Goal: Task Accomplishment & Management: Manage account settings

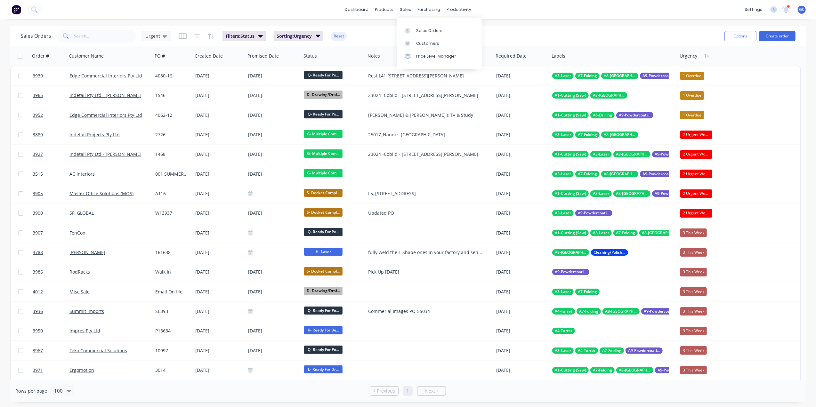
click at [404, 10] on div "sales" at bounding box center [406, 10] width 18 height 10
click at [418, 26] on link "Sales Orders" at bounding box center [439, 30] width 85 height 13
click at [114, 34] on input "text" at bounding box center [105, 36] width 62 height 13
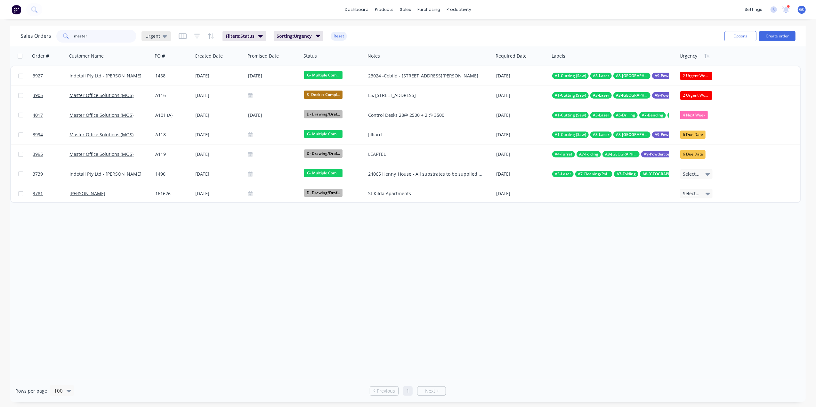
type input "master"
click at [165, 36] on icon at bounding box center [165, 36] width 4 height 7
click at [149, 153] on button "[PERSON_NAME]" at bounding box center [179, 154] width 73 height 7
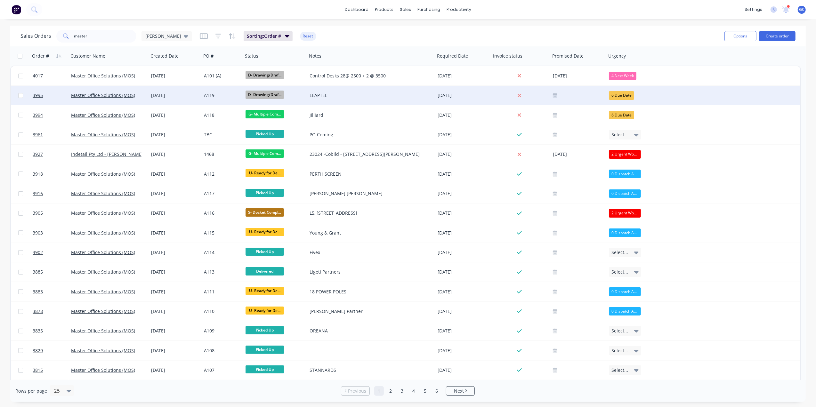
click at [227, 95] on div "A119" at bounding box center [221, 95] width 35 height 6
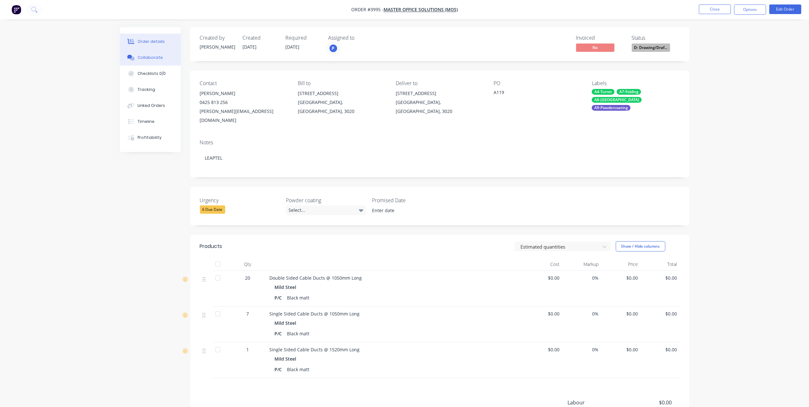
click at [166, 60] on button "Collaborate" at bounding box center [150, 58] width 61 height 16
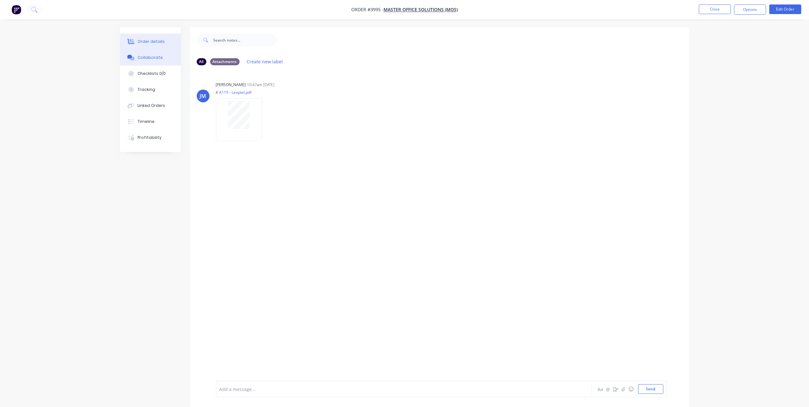
click at [150, 44] on div "Order details" at bounding box center [151, 42] width 27 height 6
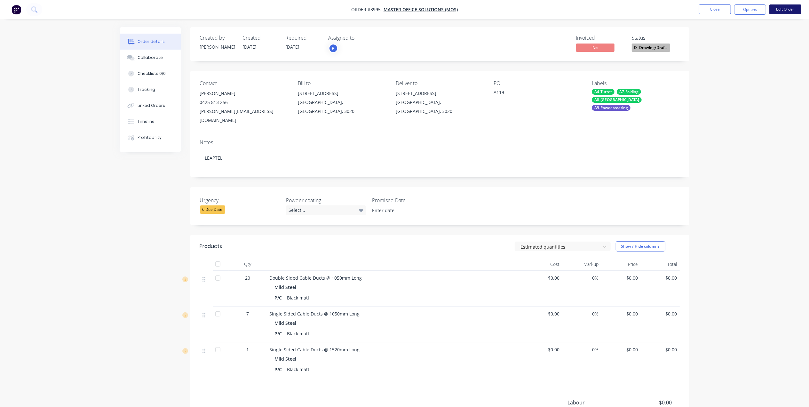
click at [781, 12] on button "Edit Order" at bounding box center [786, 9] width 32 height 10
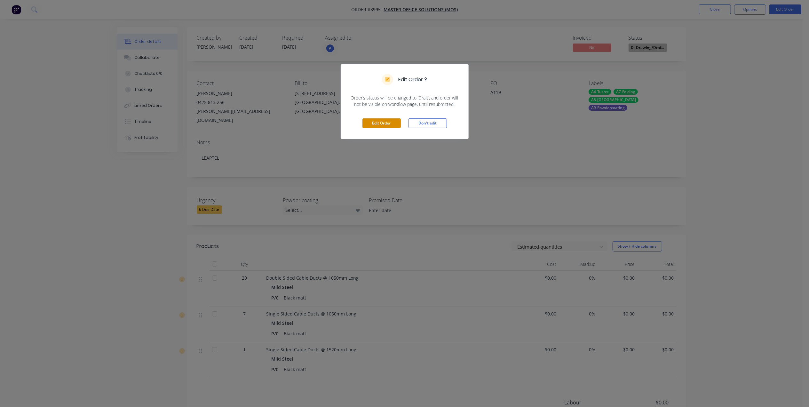
click at [377, 121] on button "Edit Order" at bounding box center [382, 123] width 38 height 10
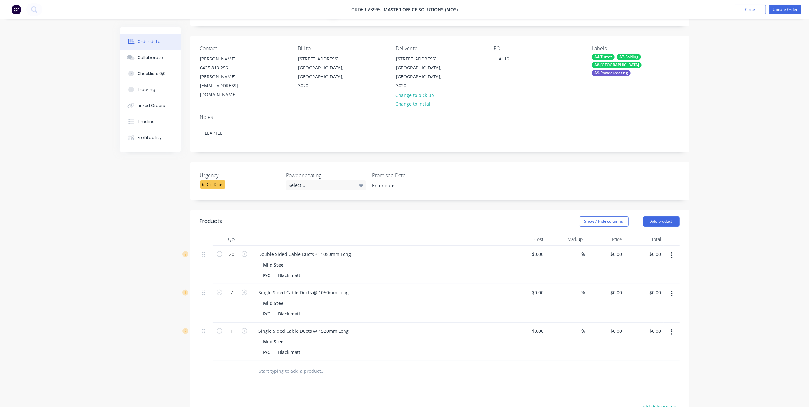
scroll to position [85, 0]
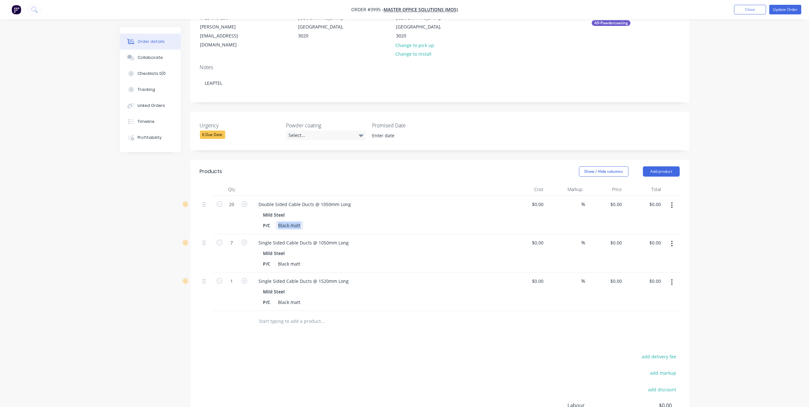
drag, startPoint x: 300, startPoint y: 207, endPoint x: 242, endPoint y: 207, distance: 57.9
click at [242, 208] on div "20 Double Sided Cable Ducts @ 1050mm Long Mild Steel P/C Black matt $0.00 $0.00…" at bounding box center [440, 215] width 480 height 38
drag, startPoint x: 302, startPoint y: 245, endPoint x: 239, endPoint y: 245, distance: 63.4
click at [239, 245] on div "7 Single Sided Cable Ducts @ 1050mm Long Mild Steel P/C Black matt $0.00 $0.00 …" at bounding box center [440, 253] width 480 height 38
drag, startPoint x: 378, startPoint y: 327, endPoint x: 304, endPoint y: 307, distance: 76.5
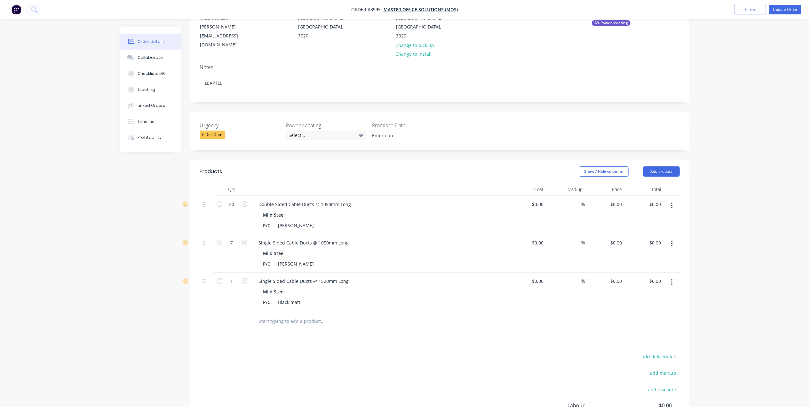
click at [377, 327] on div "Products Show / Hide columns Add product Qty Cost Markup Price Total 20 Double …" at bounding box center [439, 322] width 499 height 325
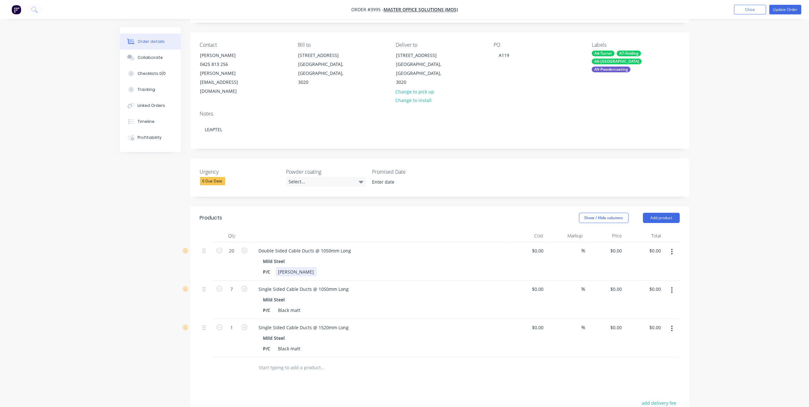
scroll to position [0, 0]
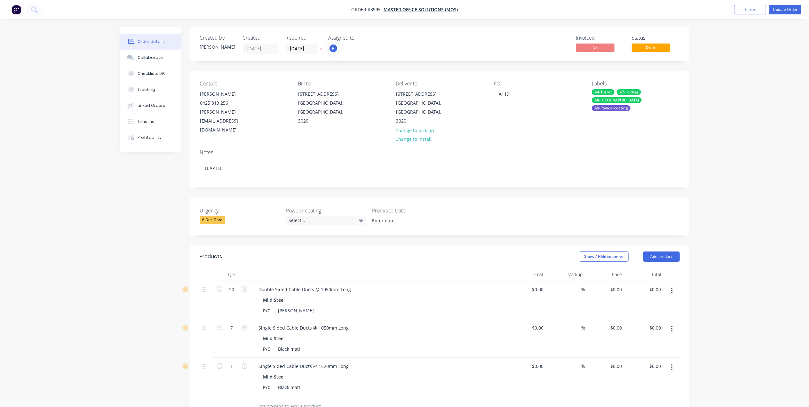
click at [374, 295] on div "Mild Steel" at bounding box center [379, 299] width 232 height 9
click at [302, 306] on div "[PERSON_NAME]" at bounding box center [296, 310] width 41 height 9
click at [434, 285] on div "Double Sided Cable Ducts @ 1050mm Long" at bounding box center [379, 289] width 251 height 9
click at [296, 306] on div "[PERSON_NAME]" at bounding box center [296, 310] width 41 height 9
drag, startPoint x: 289, startPoint y: 294, endPoint x: 264, endPoint y: 296, distance: 25.6
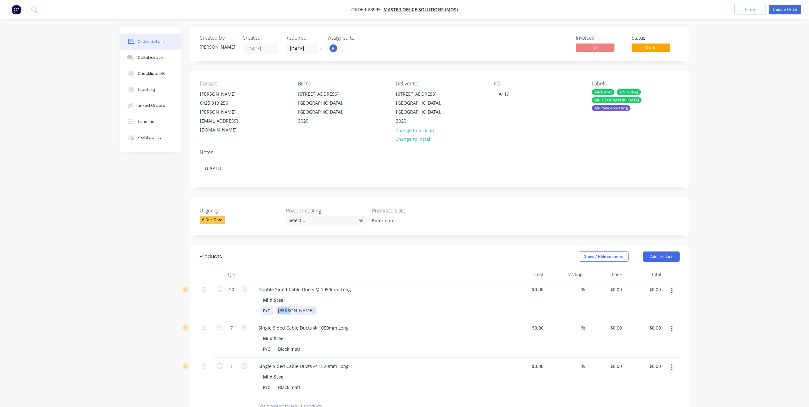
click at [263, 306] on div "P/C [PERSON_NAME]" at bounding box center [378, 310] width 234 height 9
click at [791, 6] on button "Update Order" at bounding box center [786, 10] width 32 height 10
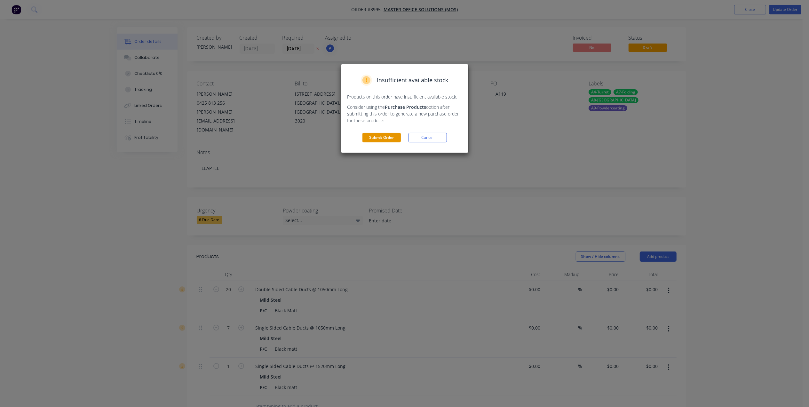
click at [393, 134] on button "Submit Order" at bounding box center [382, 138] width 38 height 10
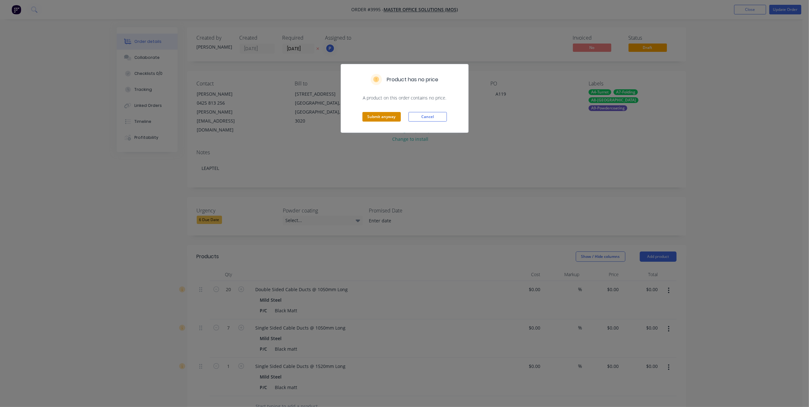
click at [378, 118] on button "Submit anyway" at bounding box center [382, 117] width 38 height 10
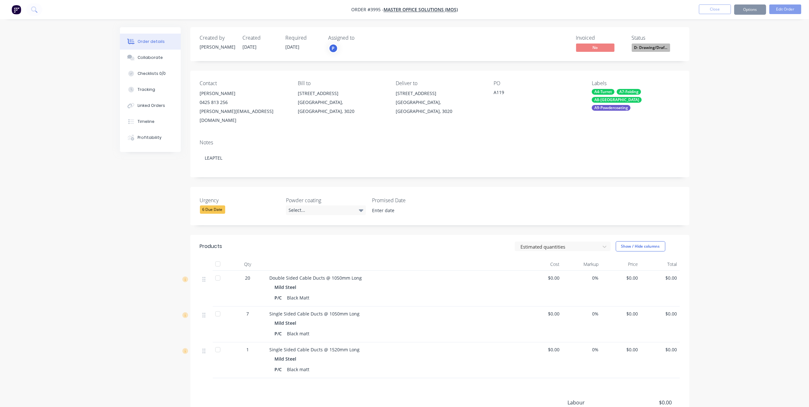
click at [725, 8] on button "Close" at bounding box center [715, 9] width 32 height 10
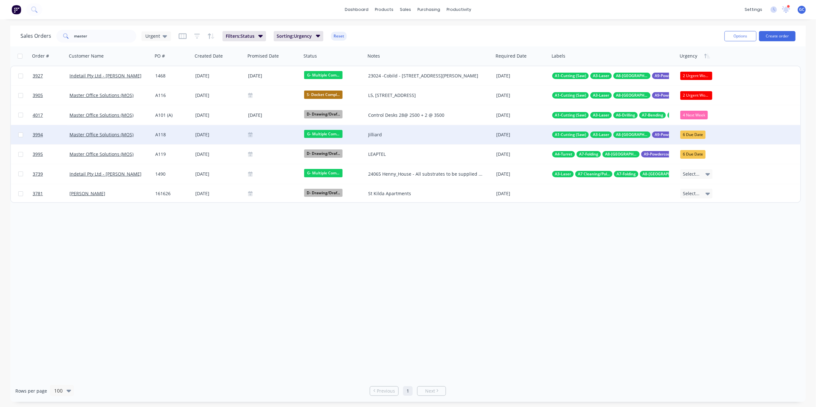
click at [229, 135] on div "[DATE]" at bounding box center [219, 135] width 48 height 6
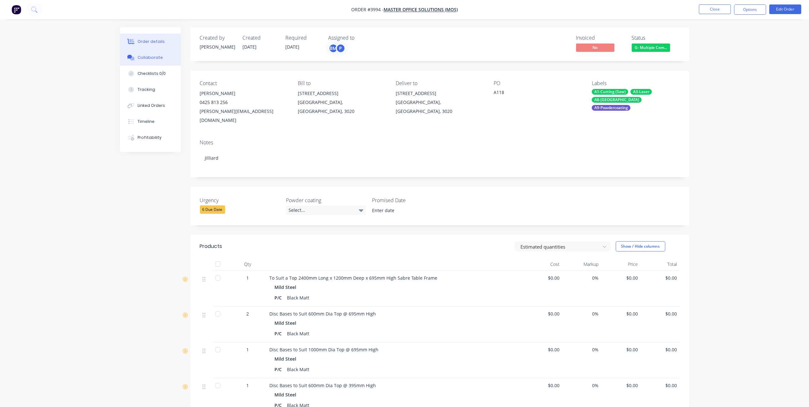
click at [159, 56] on div "Collaborate" at bounding box center [150, 58] width 25 height 6
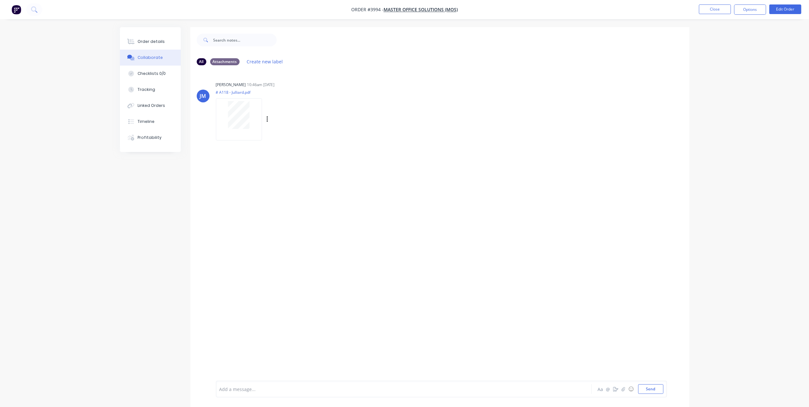
click at [219, 125] on div at bounding box center [239, 115] width 40 height 28
click at [167, 38] on button "Order details" at bounding box center [150, 42] width 61 height 16
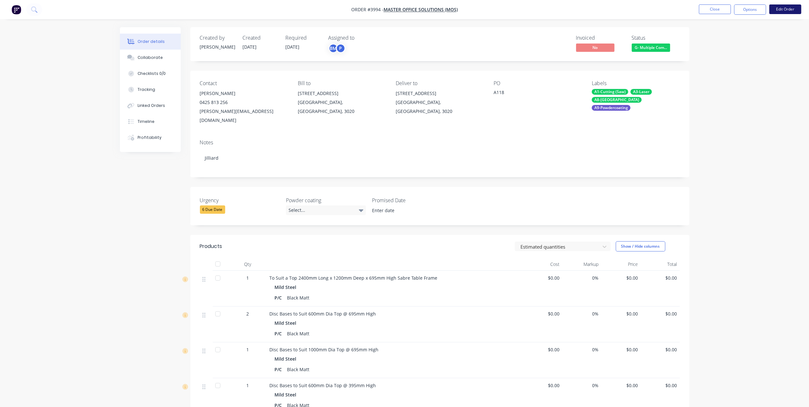
click at [787, 8] on button "Edit Order" at bounding box center [786, 9] width 32 height 10
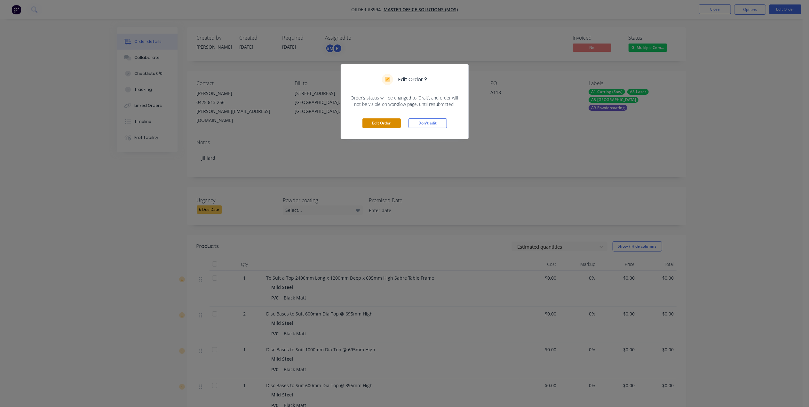
click at [371, 122] on button "Edit Order" at bounding box center [382, 123] width 38 height 10
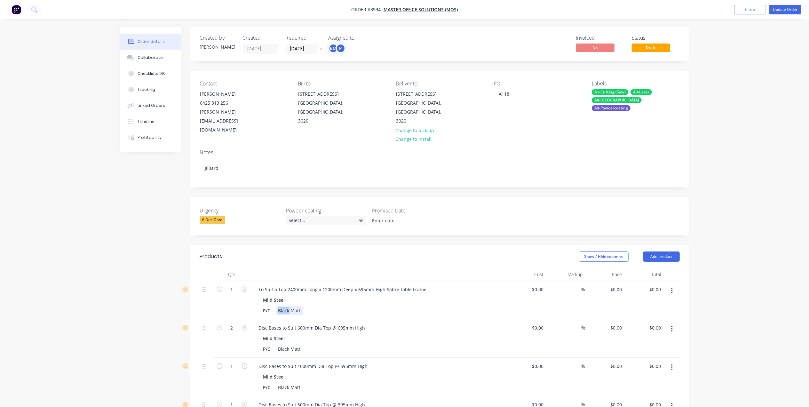
drag, startPoint x: 290, startPoint y: 293, endPoint x: 255, endPoint y: 292, distance: 34.9
click at [252, 293] on div "To Suit a Top 2400mm Long x 1200mm Deep x 695mm High Sabre Table Frame Mild Ste…" at bounding box center [379, 300] width 256 height 38
click at [267, 306] on div "P/C [PERSON_NAME]" at bounding box center [378, 310] width 234 height 9
drag, startPoint x: 291, startPoint y: 293, endPoint x: 267, endPoint y: 294, distance: 24.0
click at [267, 306] on div "P/C [PERSON_NAME]" at bounding box center [378, 310] width 234 height 9
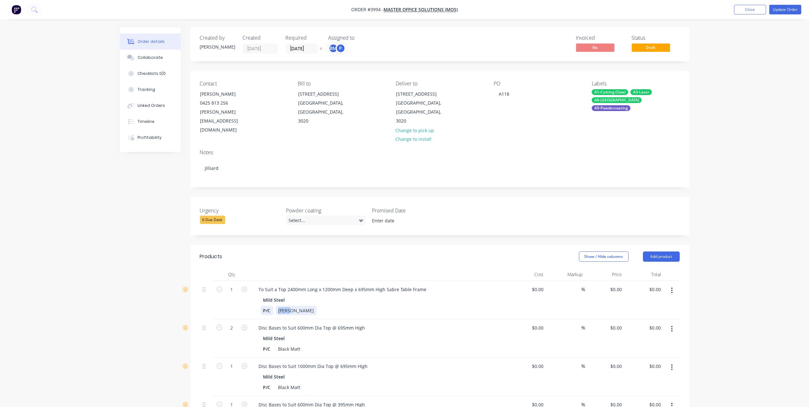
copy div "White"
drag, startPoint x: 289, startPoint y: 333, endPoint x: 237, endPoint y: 335, distance: 51.6
click at [237, 335] on div "2 Disc Bases to Suit 600mm Dia Top @ 695mm High Mild Steel P/C Black Matt $0.00…" at bounding box center [440, 338] width 480 height 38
paste div
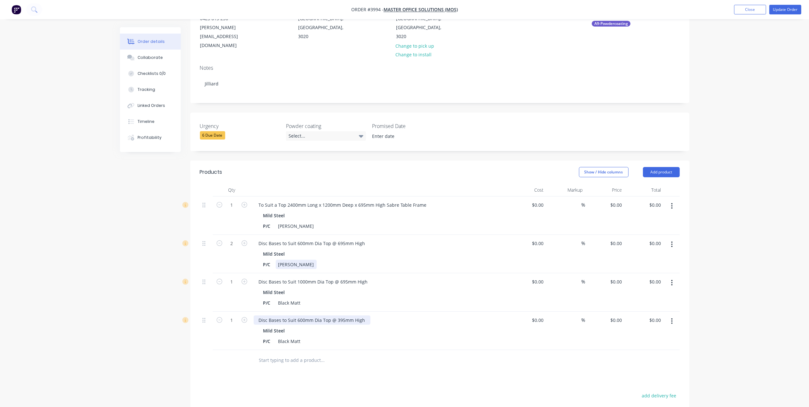
scroll to position [85, 0]
drag, startPoint x: 290, startPoint y: 286, endPoint x: 253, endPoint y: 287, distance: 37.1
click at [253, 287] on div "Disc Bases to Suit 1000mm Dia Top @ 695mm High Mild Steel P/C Black Matt" at bounding box center [379, 292] width 256 height 38
paste div
drag, startPoint x: 287, startPoint y: 322, endPoint x: 244, endPoint y: 330, distance: 44.2
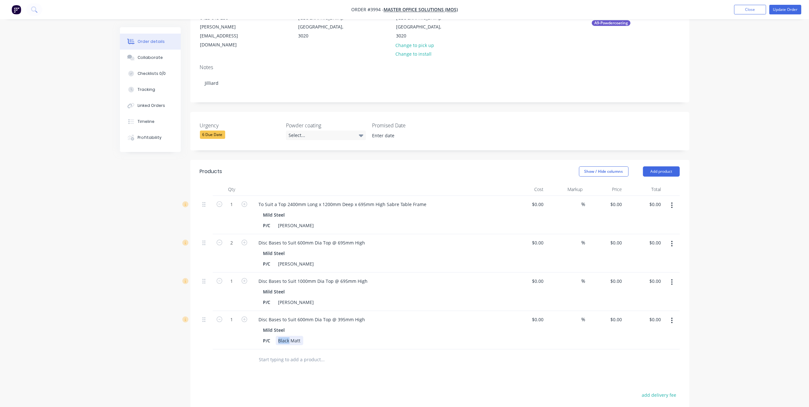
click at [244, 330] on div "1 Disc Bases to Suit 600mm Dia Top @ 395mm High Mild Steel P/C Black Matt $0.00…" at bounding box center [440, 330] width 480 height 38
paste div
click at [351, 336] on div "P/C [PERSON_NAME]" at bounding box center [378, 340] width 234 height 9
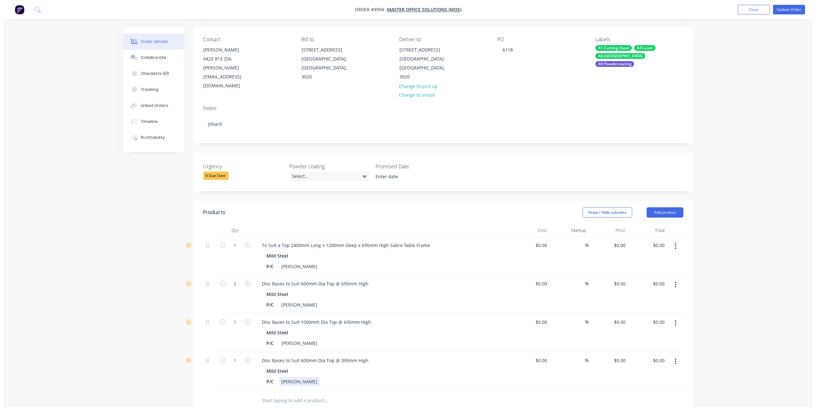
scroll to position [0, 0]
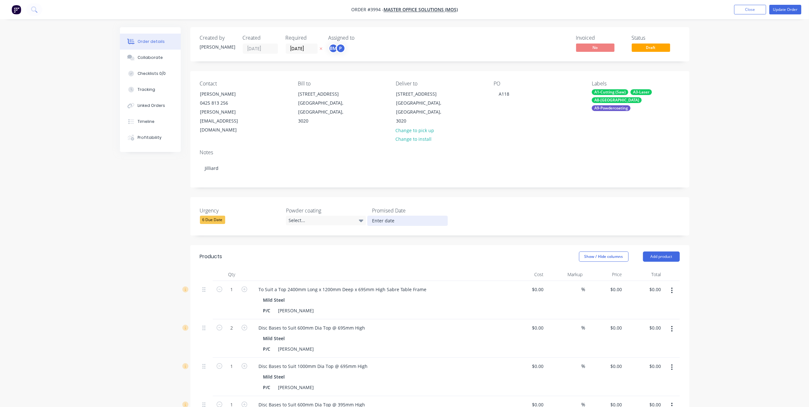
click at [392, 216] on input at bounding box center [408, 221] width 80 height 10
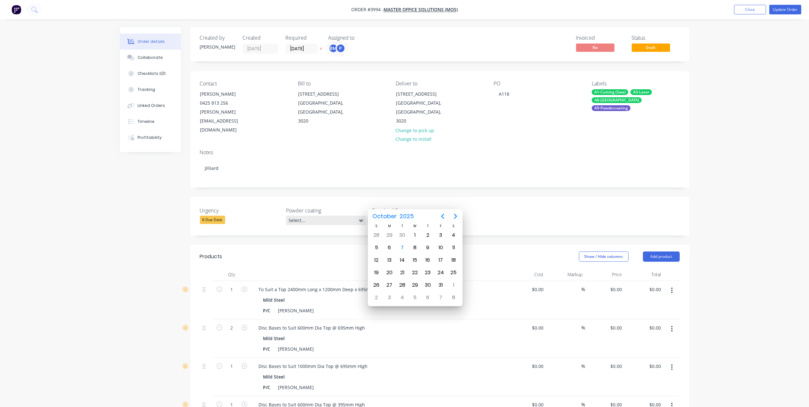
click at [335, 216] on div "Select..." at bounding box center [326, 221] width 80 height 10
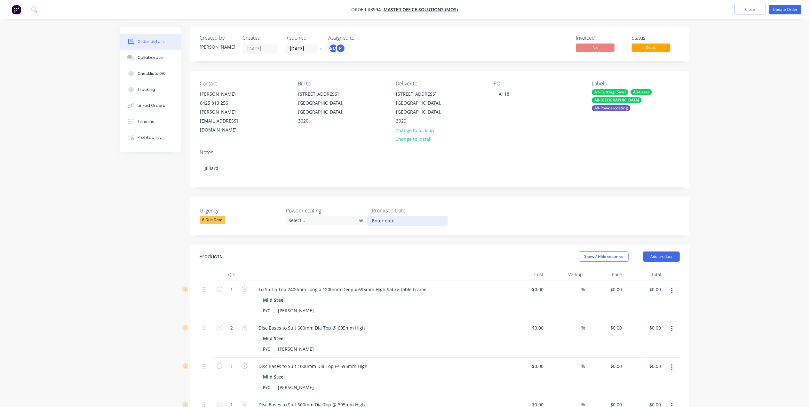
click at [309, 208] on div "Powder coating Select..." at bounding box center [326, 216] width 80 height 19
click at [309, 216] on div "Select..." at bounding box center [326, 221] width 80 height 10
click at [306, 236] on button "White" at bounding box center [334, 241] width 96 height 13
click at [392, 216] on input at bounding box center [408, 221] width 80 height 10
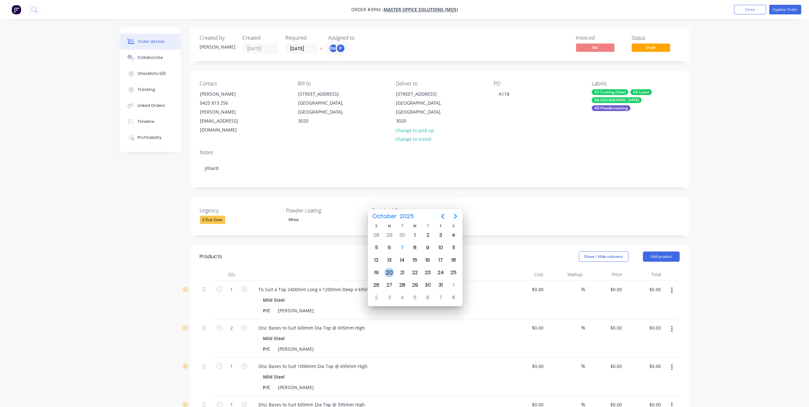
click at [388, 275] on div "20" at bounding box center [390, 273] width 10 height 10
type input "[DATE]"
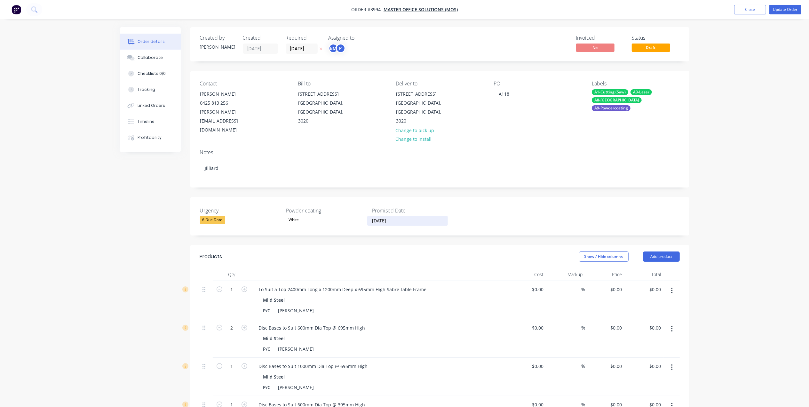
click at [311, 216] on div "White" at bounding box center [326, 220] width 80 height 8
click at [250, 216] on div "Urgency 6 Due Date Powder coating White Promised Date [DATE]" at bounding box center [439, 216] width 499 height 38
click at [209, 216] on div "6 Due Date" at bounding box center [212, 220] width 25 height 8
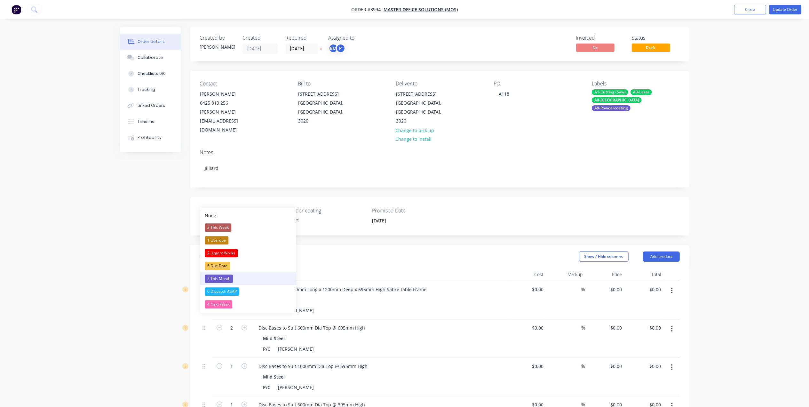
click at [222, 279] on div "5 This Month" at bounding box center [219, 279] width 28 height 8
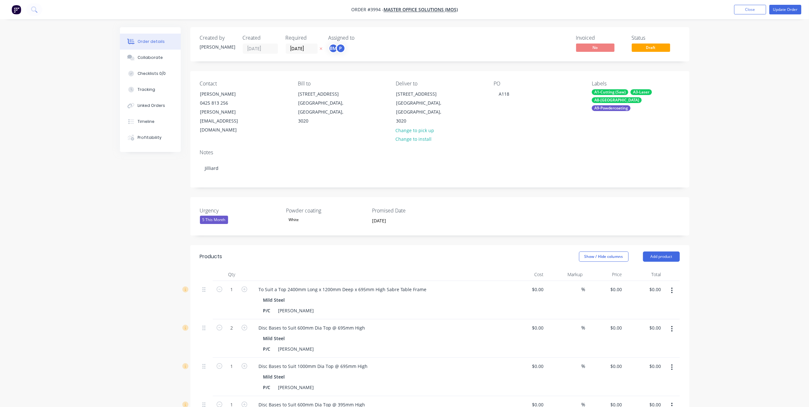
click at [286, 122] on div "Contact [PERSON_NAME] [PHONE_NUMBER] [PERSON_NAME][EMAIL_ADDRESS][DOMAIN_NAME] …" at bounding box center [439, 107] width 499 height 73
click at [791, 8] on button "Update Order" at bounding box center [786, 10] width 32 height 10
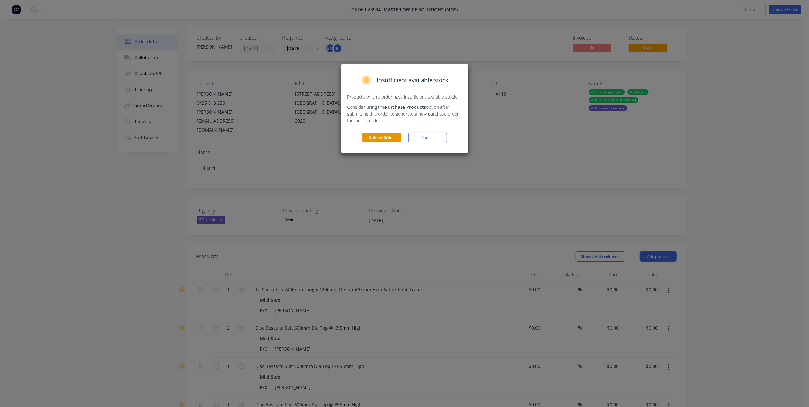
click at [387, 136] on button "Submit Order" at bounding box center [382, 138] width 38 height 10
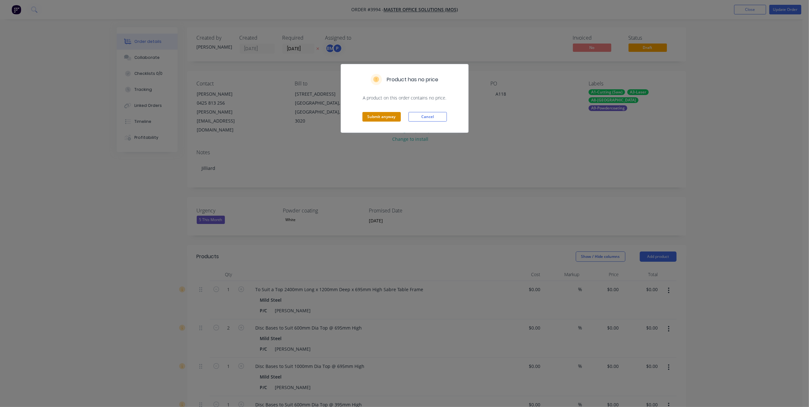
click at [392, 119] on button "Submit anyway" at bounding box center [382, 117] width 38 height 10
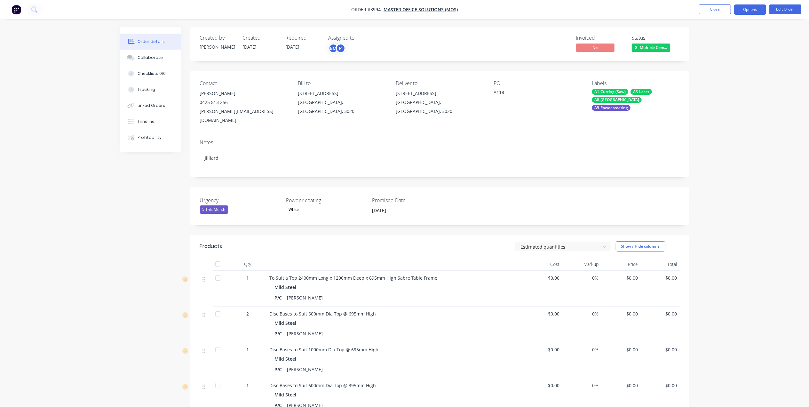
click at [753, 12] on button "Options" at bounding box center [751, 9] width 32 height 10
click at [725, 77] on div "Work Order" at bounding box center [731, 77] width 59 height 9
click at [725, 66] on div "Without pricing" at bounding box center [731, 64] width 59 height 9
click at [708, 6] on button "Close" at bounding box center [715, 9] width 32 height 10
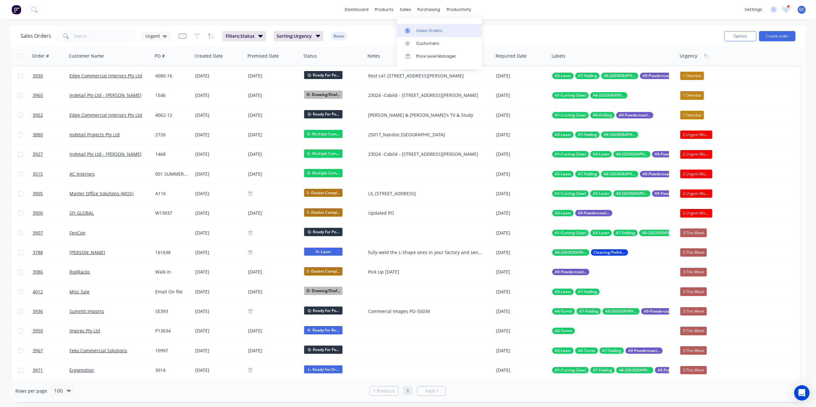
click at [419, 30] on div "Sales Orders" at bounding box center [429, 31] width 26 height 6
click at [96, 35] on input "text" at bounding box center [105, 36] width 62 height 13
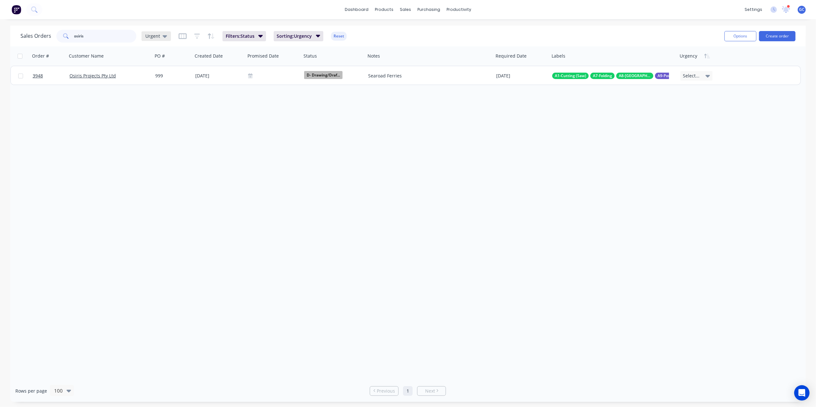
type input "osiris"
click at [150, 39] on span "Urgent" at bounding box center [152, 36] width 15 height 7
click at [152, 153] on button "[PERSON_NAME]" at bounding box center [179, 154] width 73 height 7
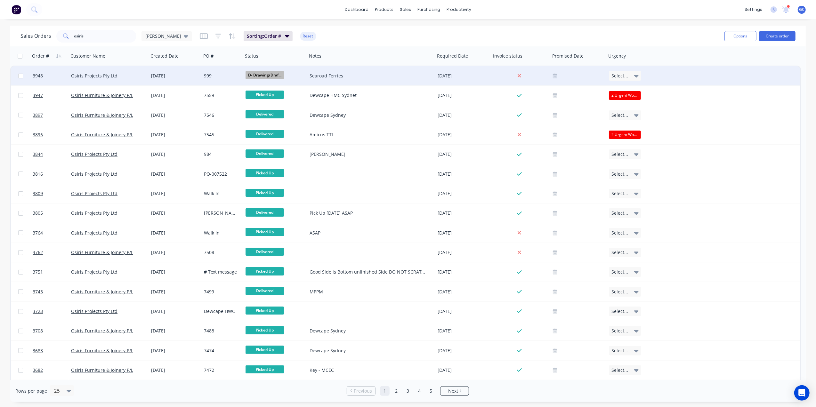
click at [308, 74] on div "Searoad Ferries" at bounding box center [371, 75] width 128 height 19
click at [214, 71] on div "999" at bounding box center [222, 75] width 42 height 19
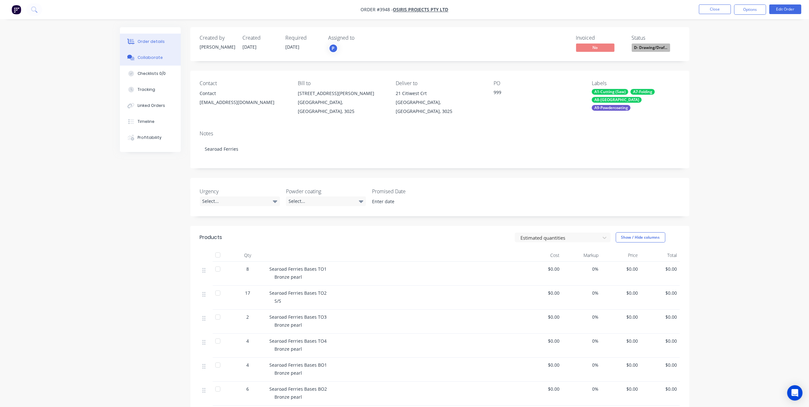
click at [156, 51] on button "Collaborate" at bounding box center [150, 58] width 61 height 16
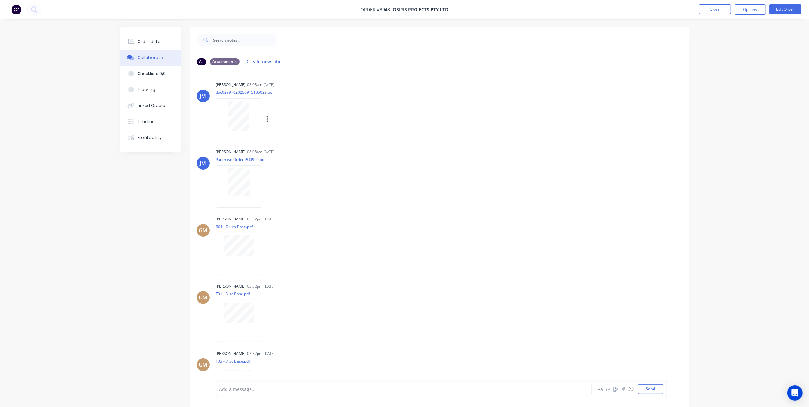
click at [253, 109] on div at bounding box center [239, 115] width 40 height 29
click at [711, 8] on button "Close" at bounding box center [715, 9] width 32 height 10
